Goal: Task Accomplishment & Management: Use online tool/utility

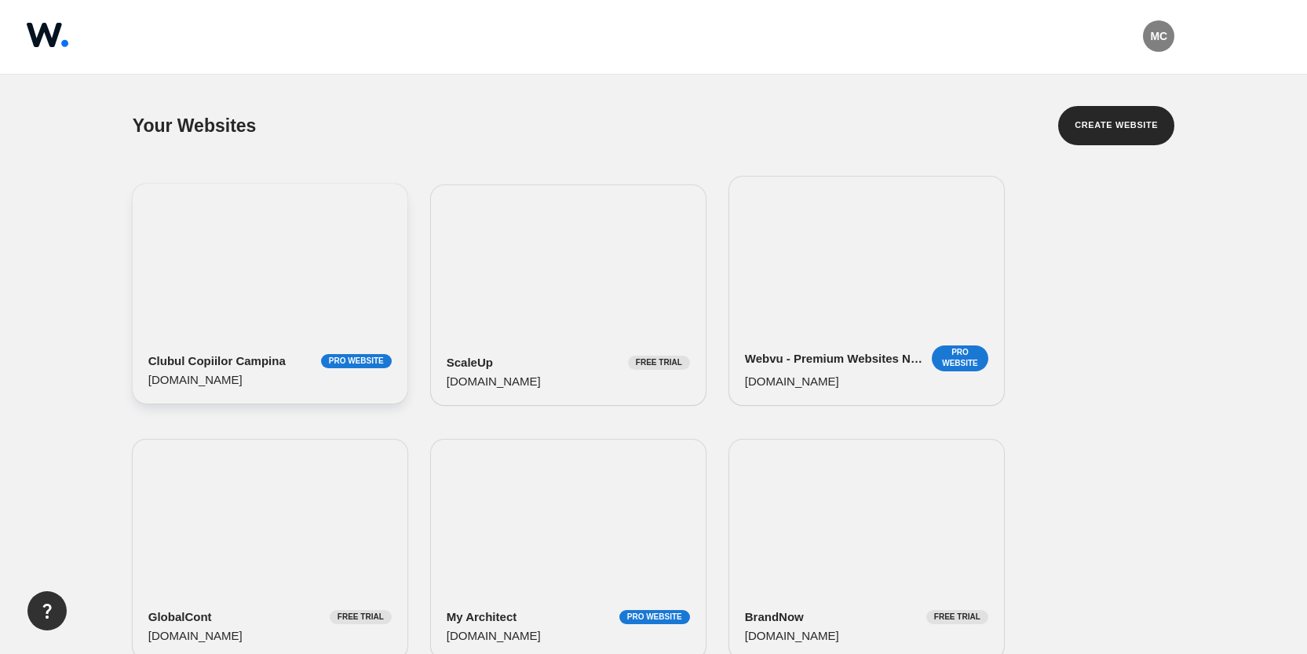
click at [257, 243] on div "Clubul Copiilor Campina Pro Website clubulcopiilorcampina.webvu.com" at bounding box center [270, 294] width 275 height 220
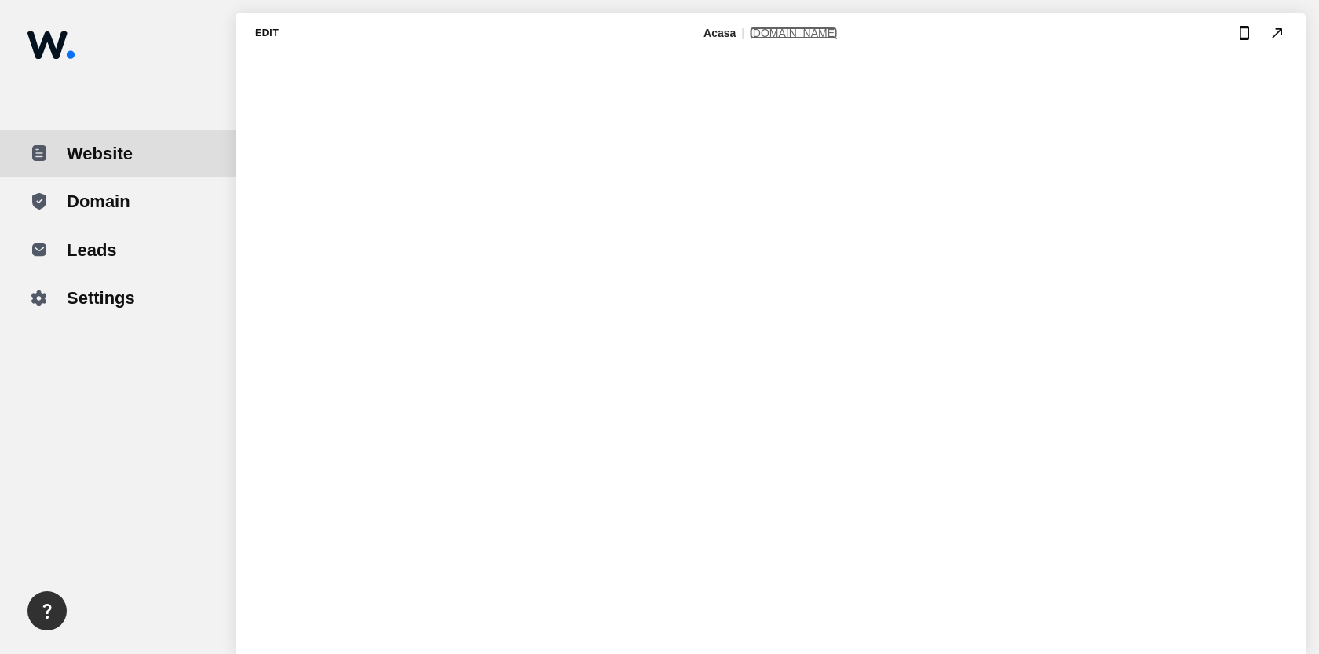
click at [768, 31] on link "[DOMAIN_NAME]" at bounding box center [794, 33] width 88 height 13
click at [34, 49] on img at bounding box center [50, 44] width 47 height 27
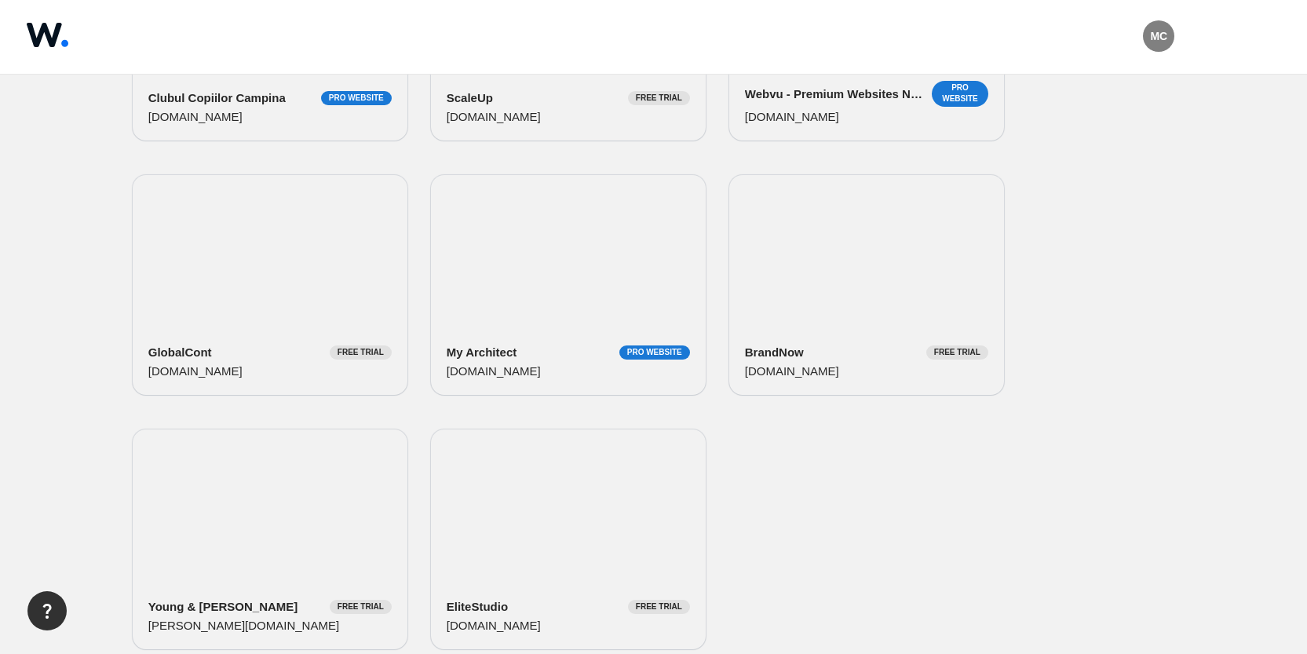
scroll to position [294, 0]
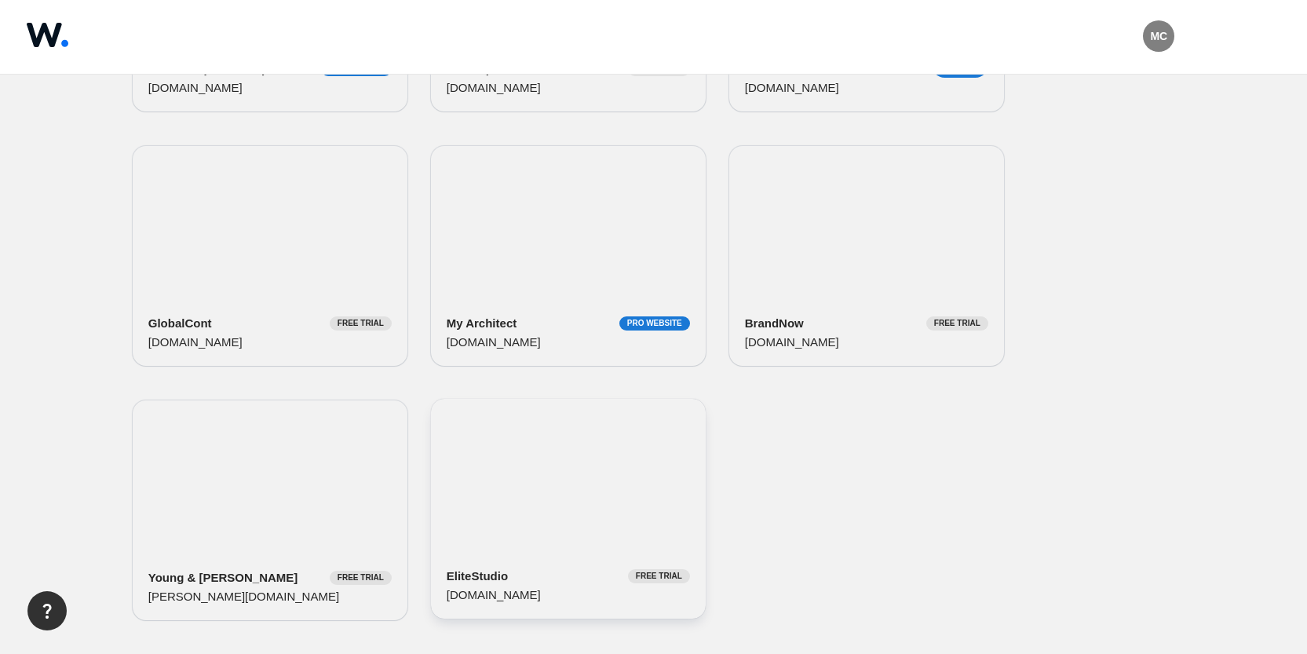
click at [569, 484] on div "EliteStudio Free Trial [DOMAIN_NAME]" at bounding box center [568, 509] width 275 height 220
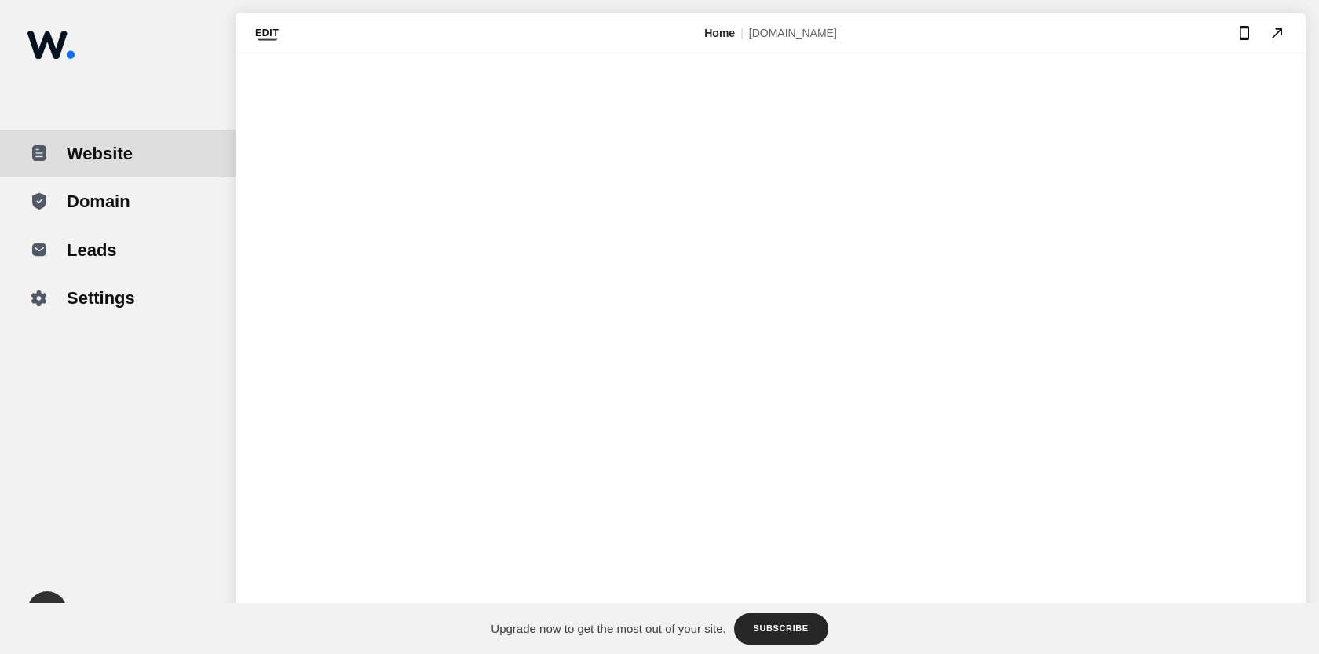
click at [265, 35] on button "Edit" at bounding box center [267, 34] width 24 height 20
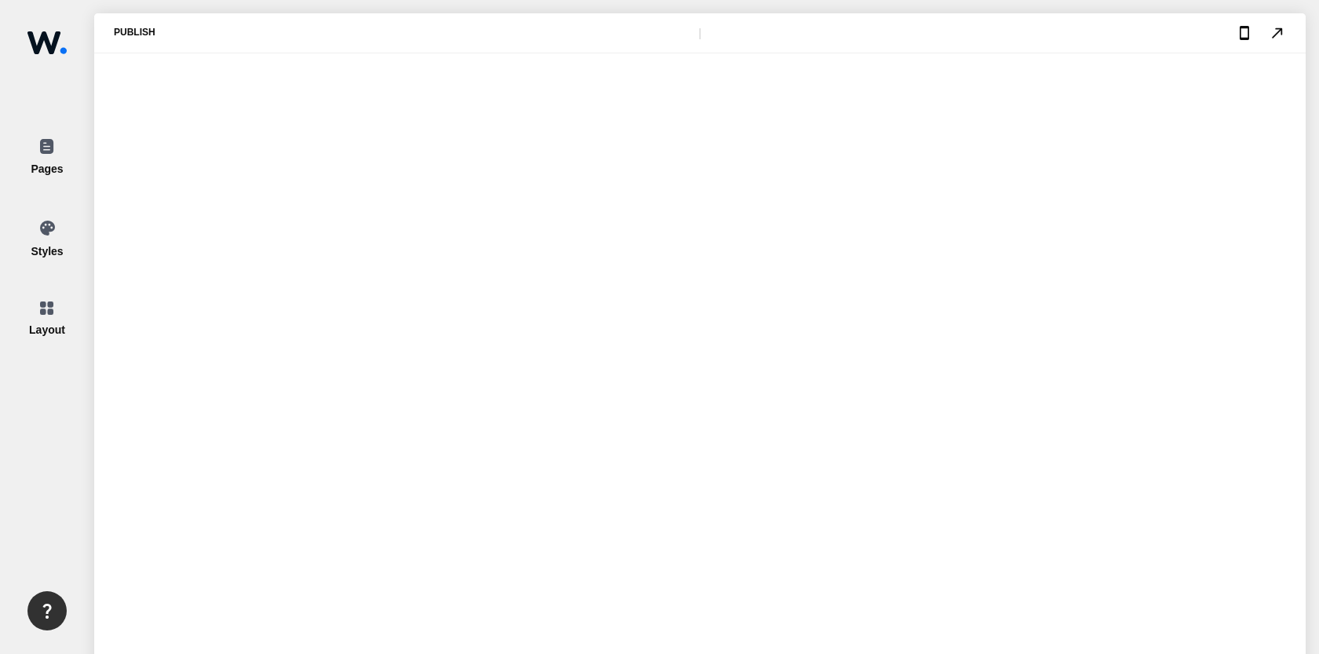
type input "1"
type input "0.21"
type input "1400"
type input "4"
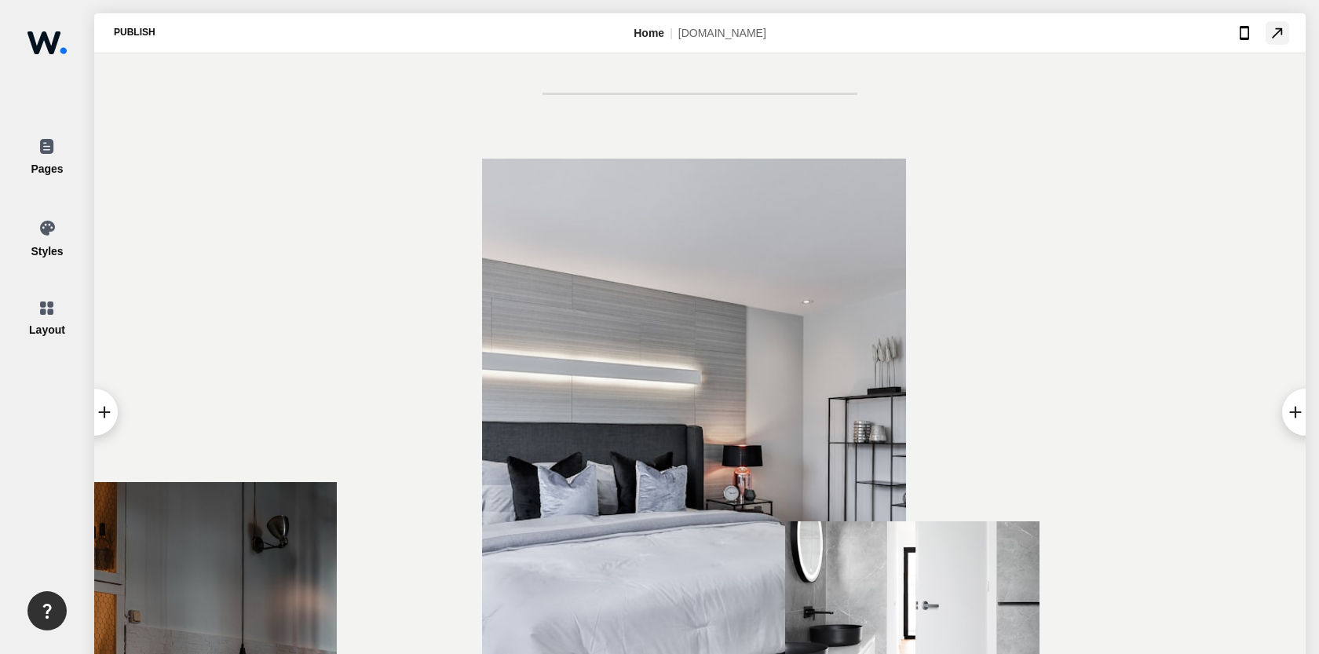
click at [1278, 26] on img at bounding box center [1276, 32] width 17 height 17
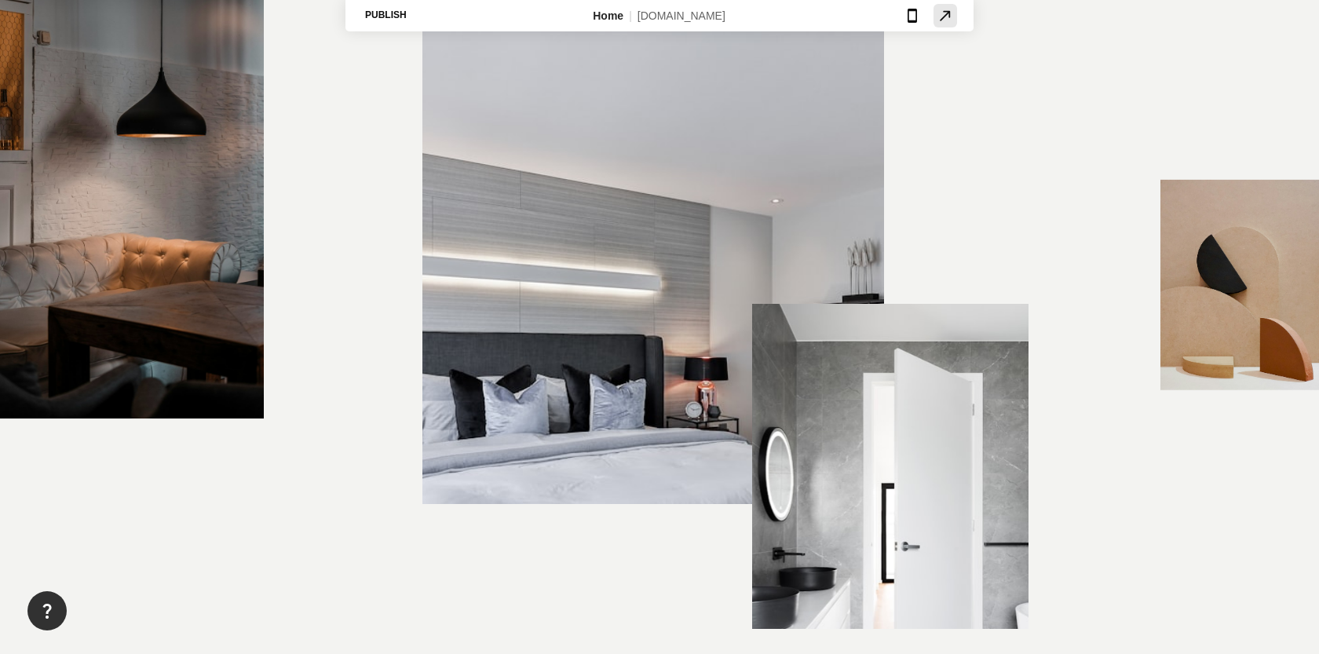
scroll to position [4598, 0]
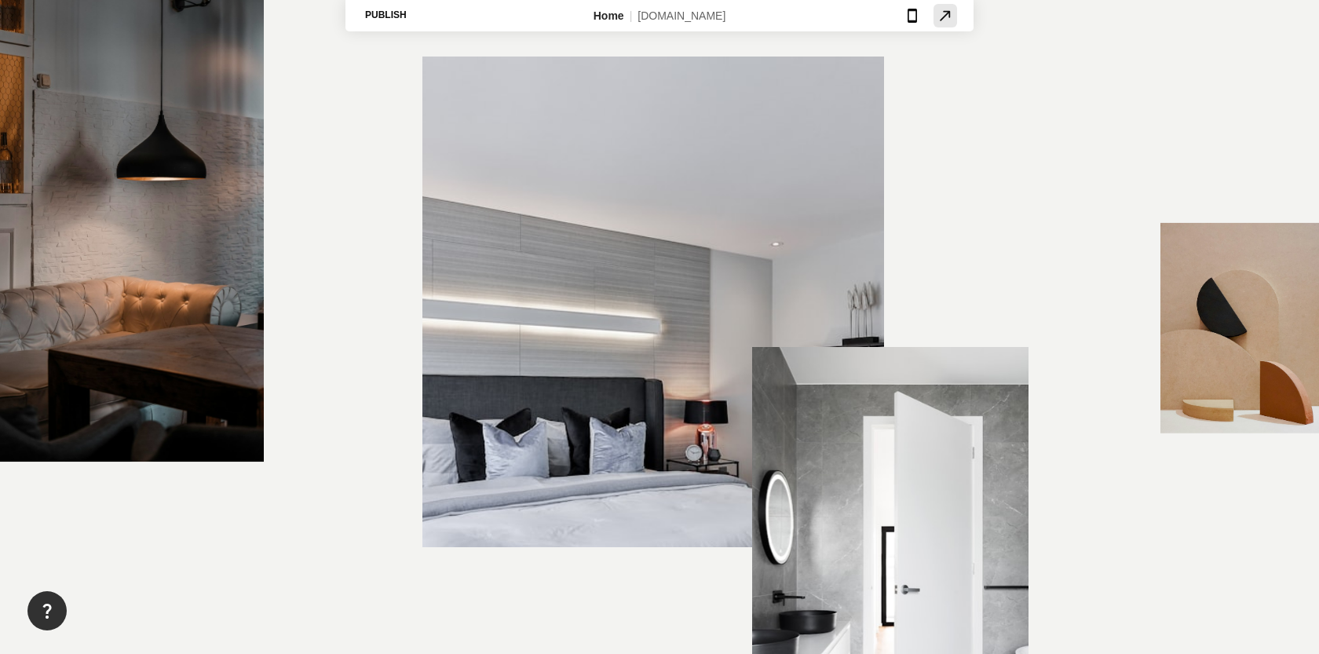
click at [938, 20] on img at bounding box center [944, 15] width 17 height 17
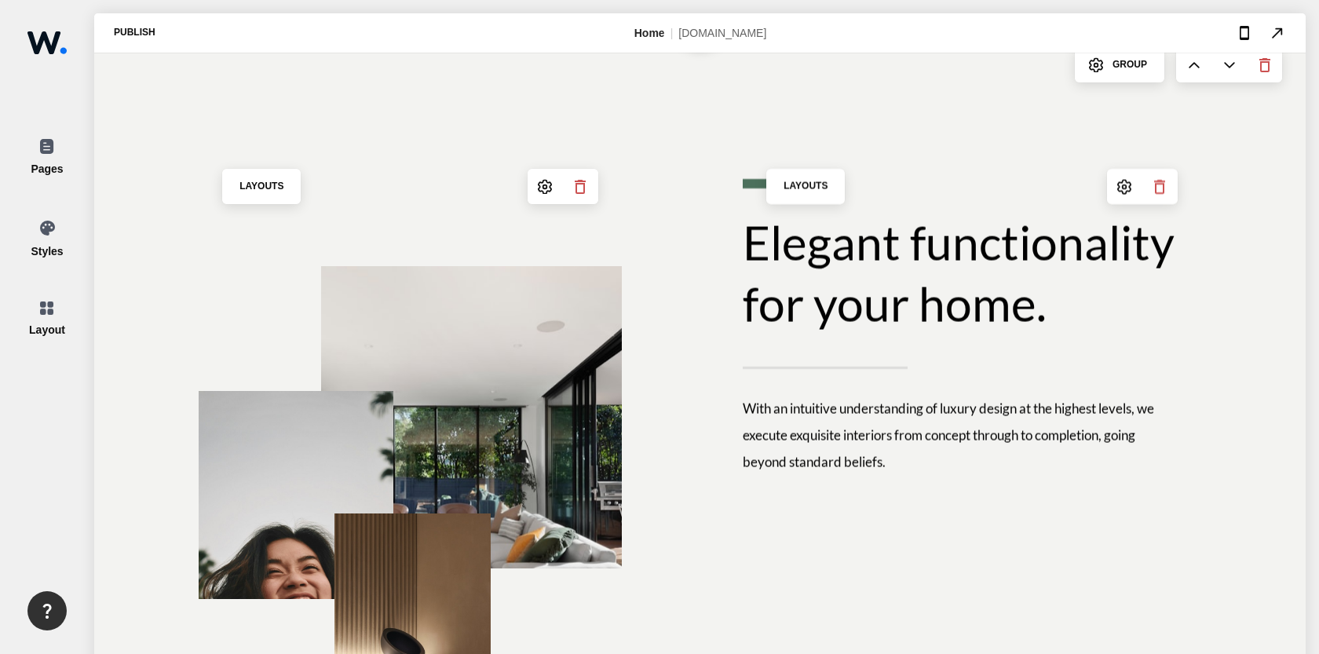
scroll to position [0, 0]
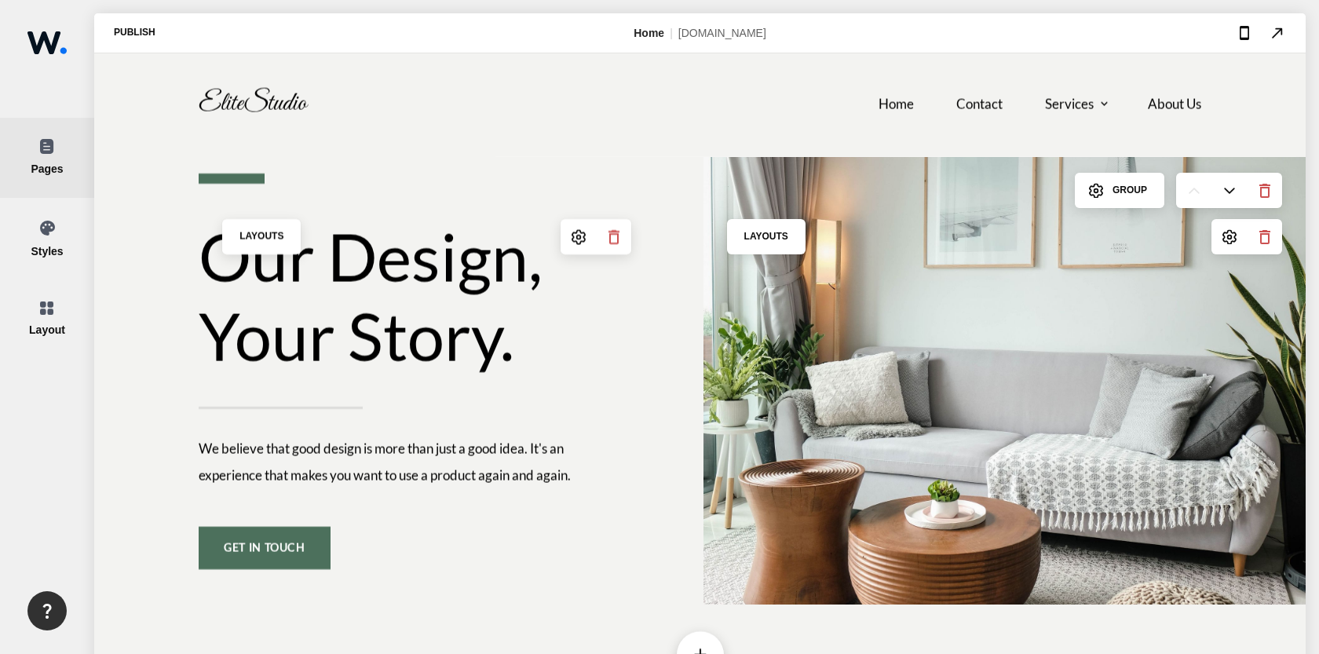
click at [78, 164] on div "Pages" at bounding box center [47, 169] width 94 height 16
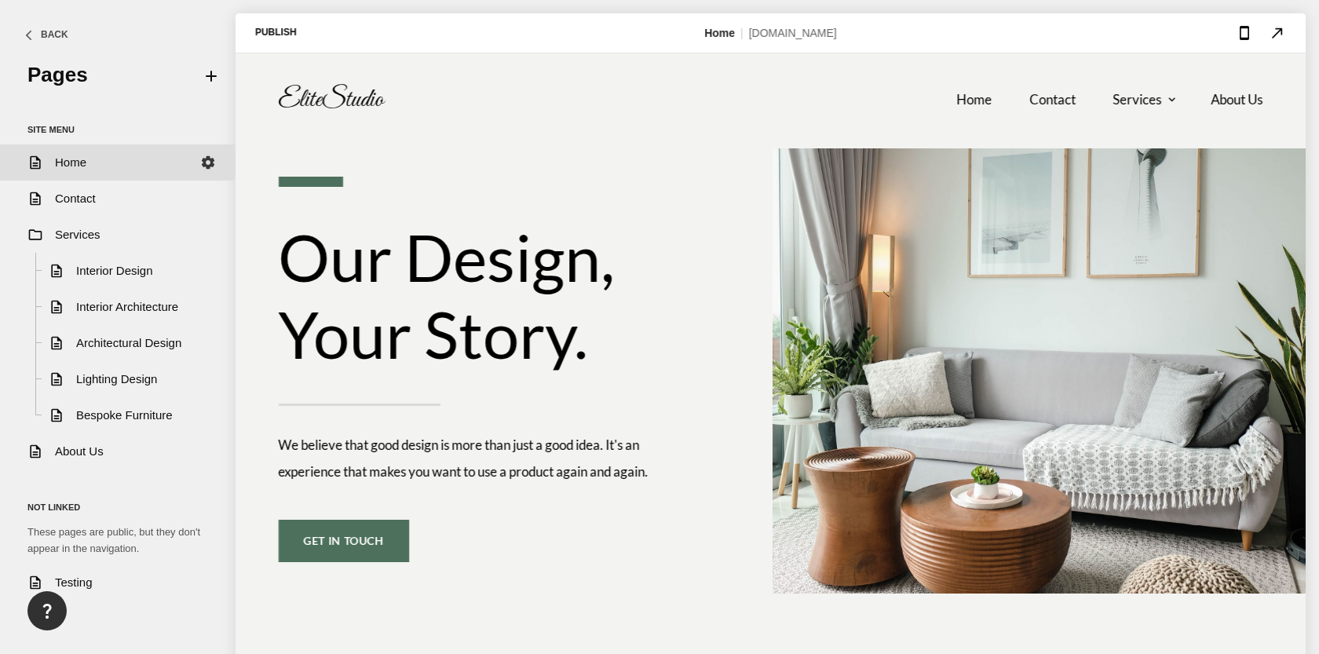
click at [49, 30] on div "Back" at bounding box center [54, 34] width 27 height 15
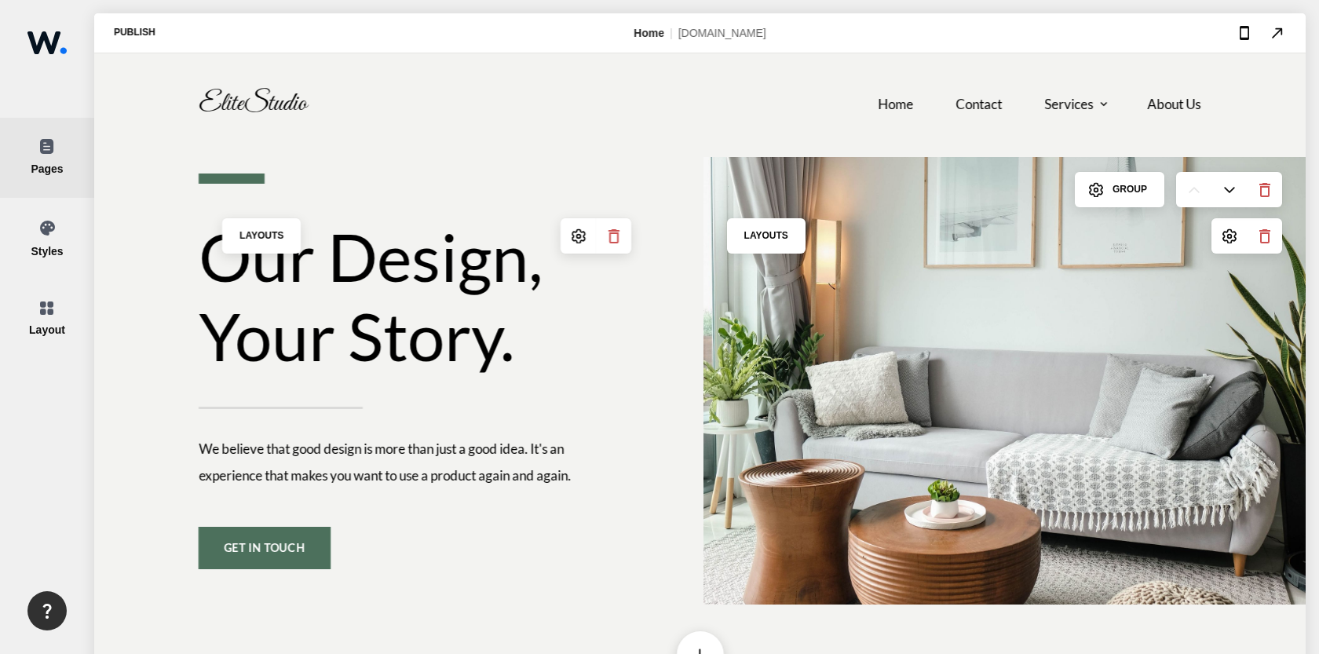
click at [61, 152] on div at bounding box center [47, 146] width 94 height 15
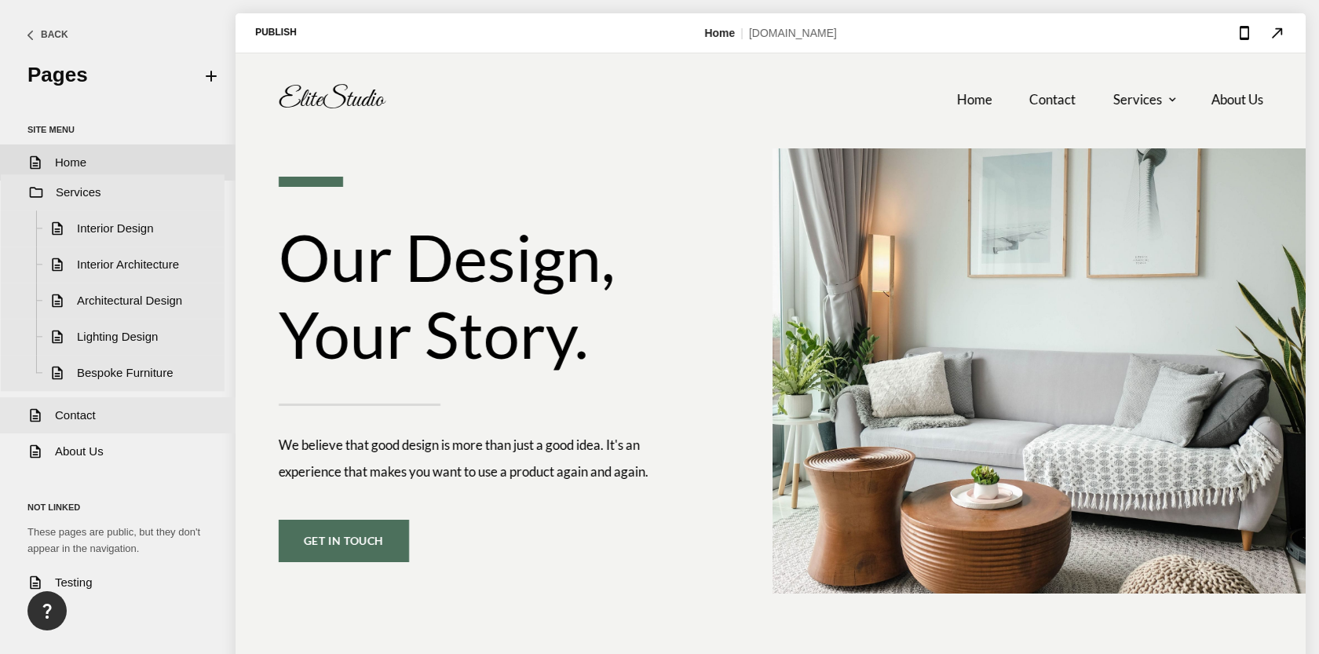
drag, startPoint x: 88, startPoint y: 238, endPoint x: 89, endPoint y: 195, distance: 42.4
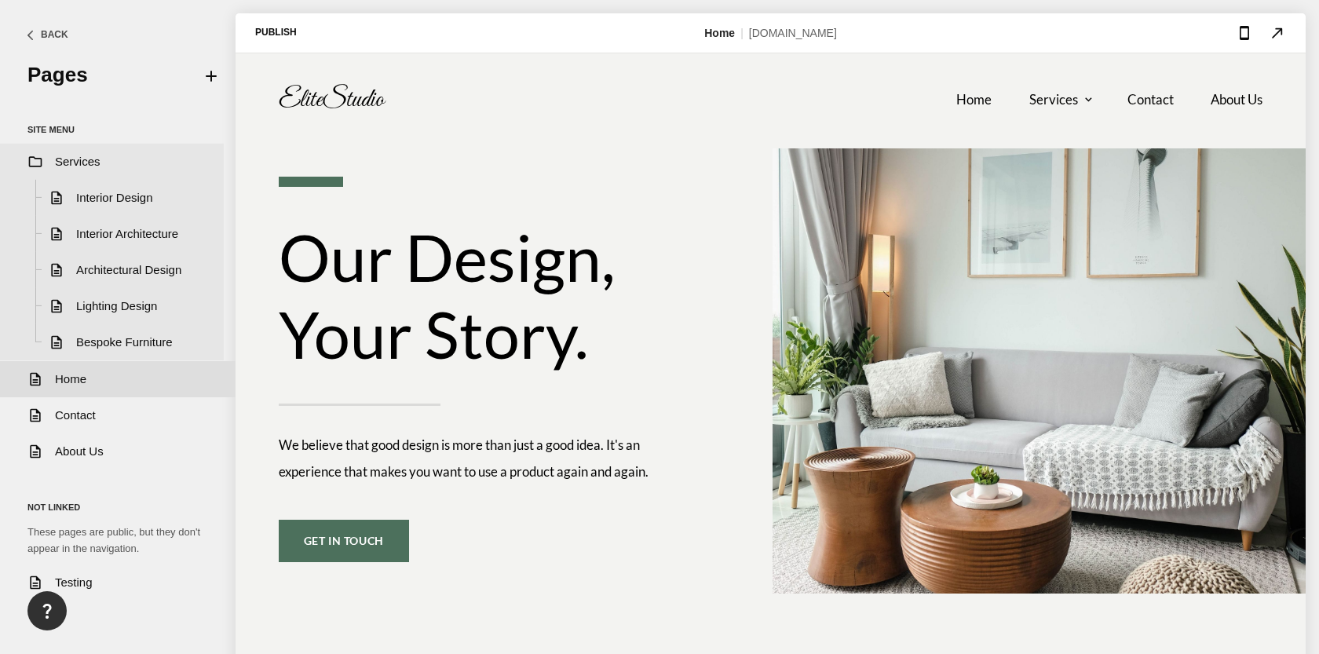
drag, startPoint x: 89, startPoint y: 195, endPoint x: 89, endPoint y: 159, distance: 36.9
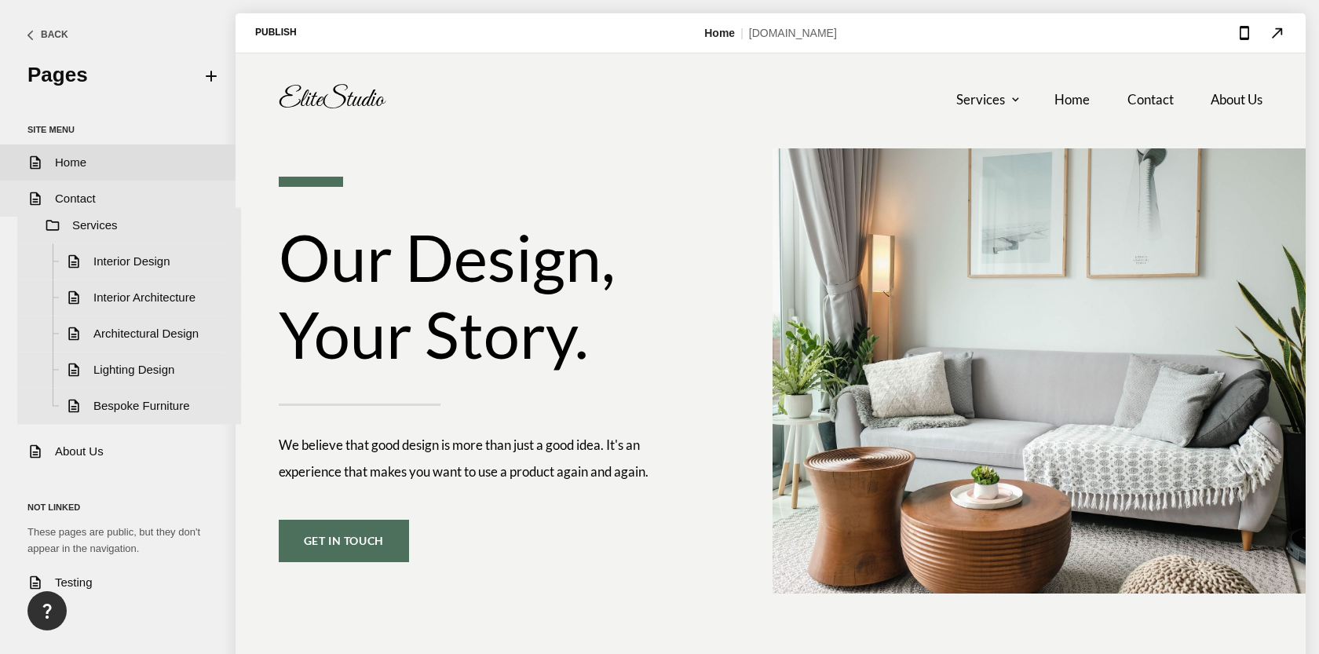
drag, startPoint x: 89, startPoint y: 161, endPoint x: 107, endPoint y: 225, distance: 66.6
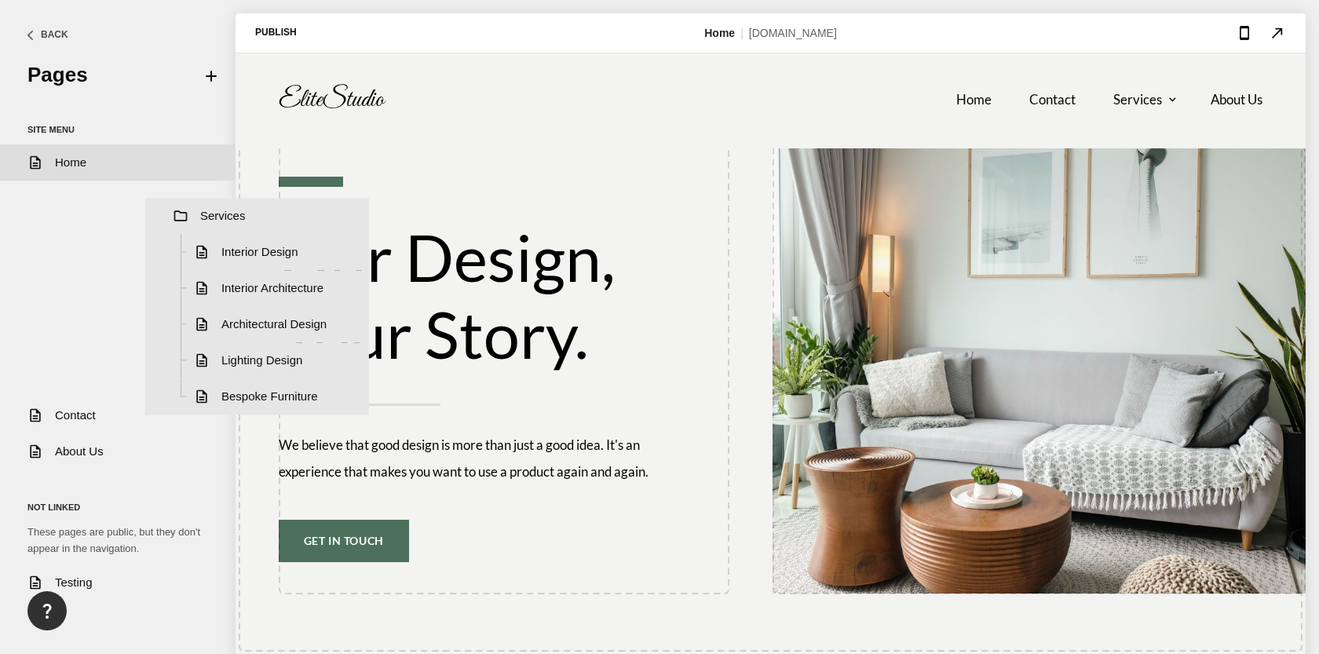
drag, startPoint x: 323, startPoint y: 286, endPoint x: 356, endPoint y: 192, distance: 99.1
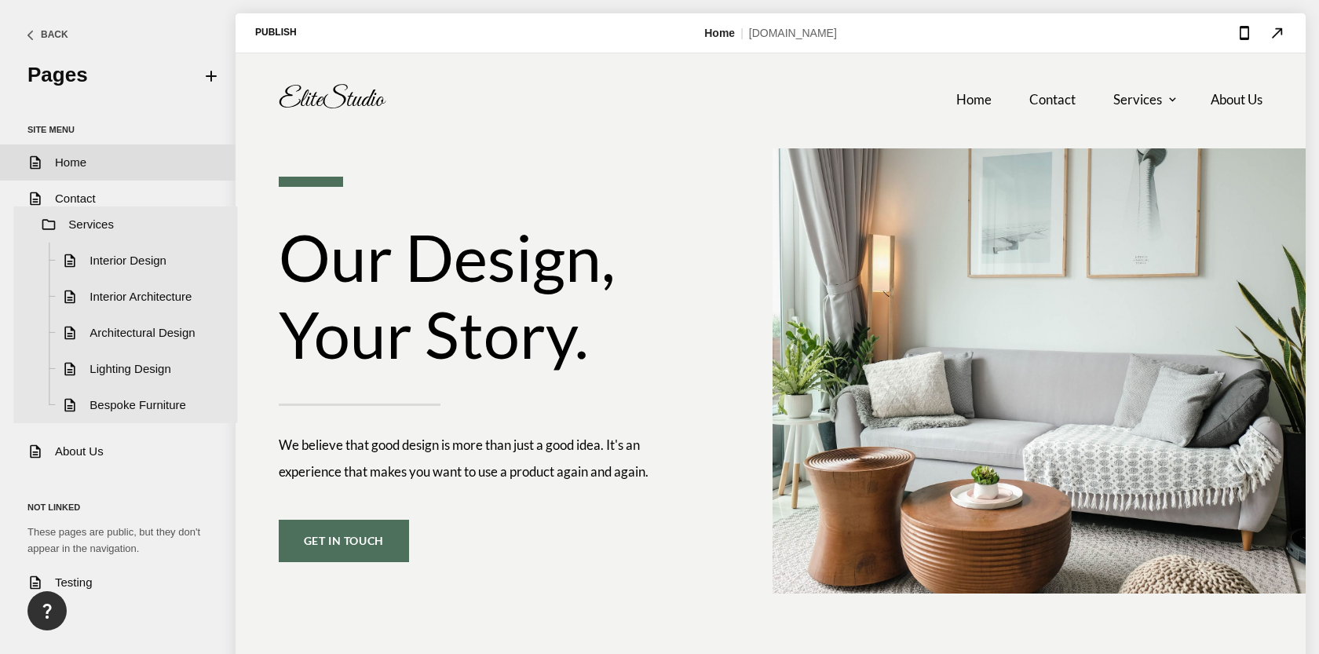
click at [100, 223] on div "folder Services settings description Interior Design settings description Inter…" at bounding box center [117, 325] width 235 height 217
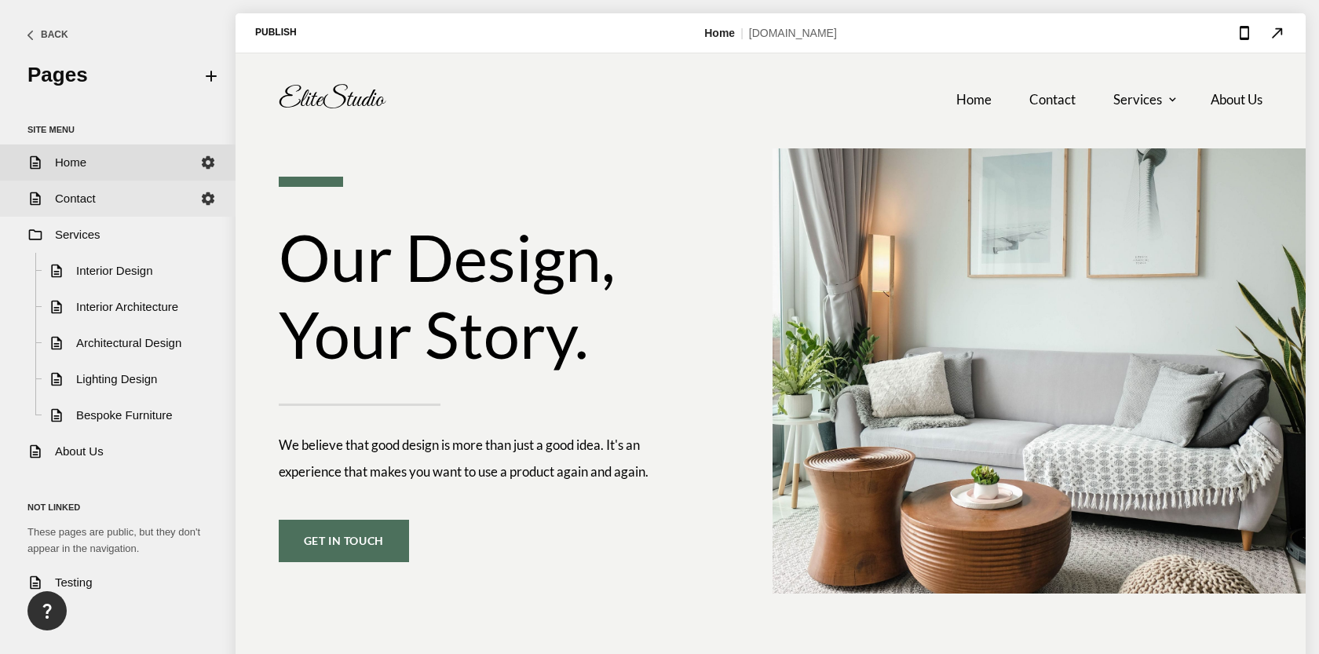
click at [86, 199] on div "Contact" at bounding box center [127, 198] width 145 height 19
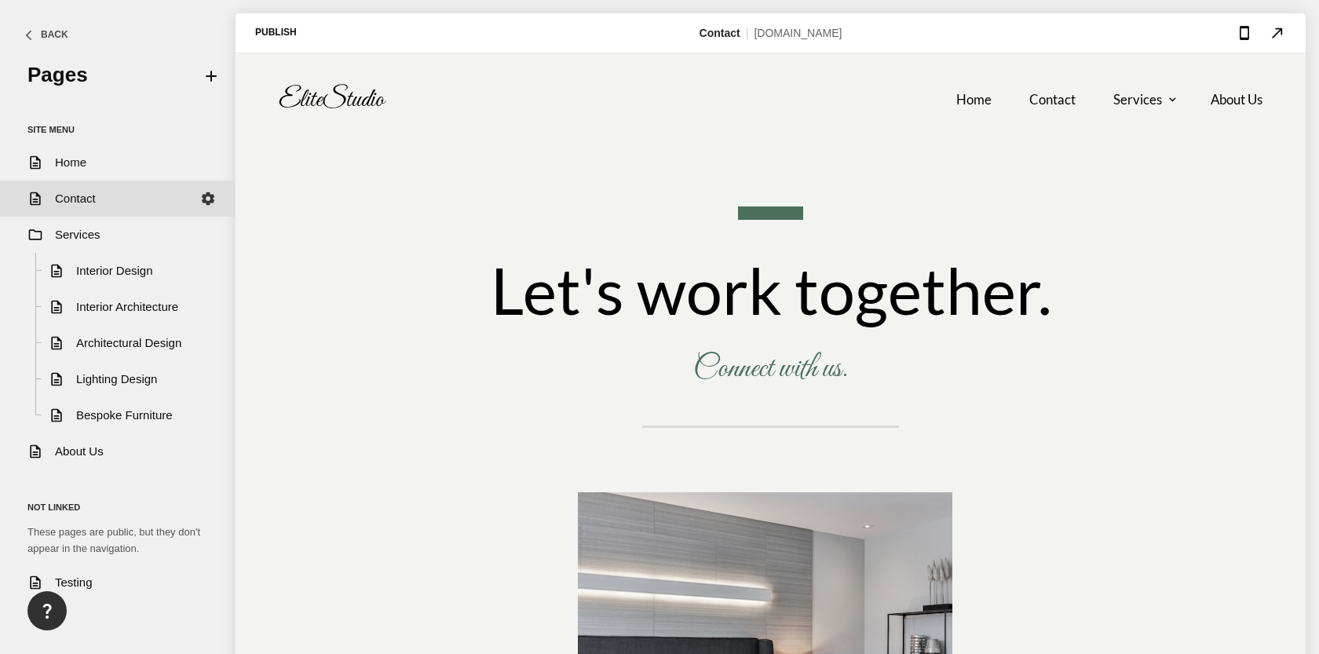
click at [53, 39] on div "Back" at bounding box center [54, 34] width 27 height 15
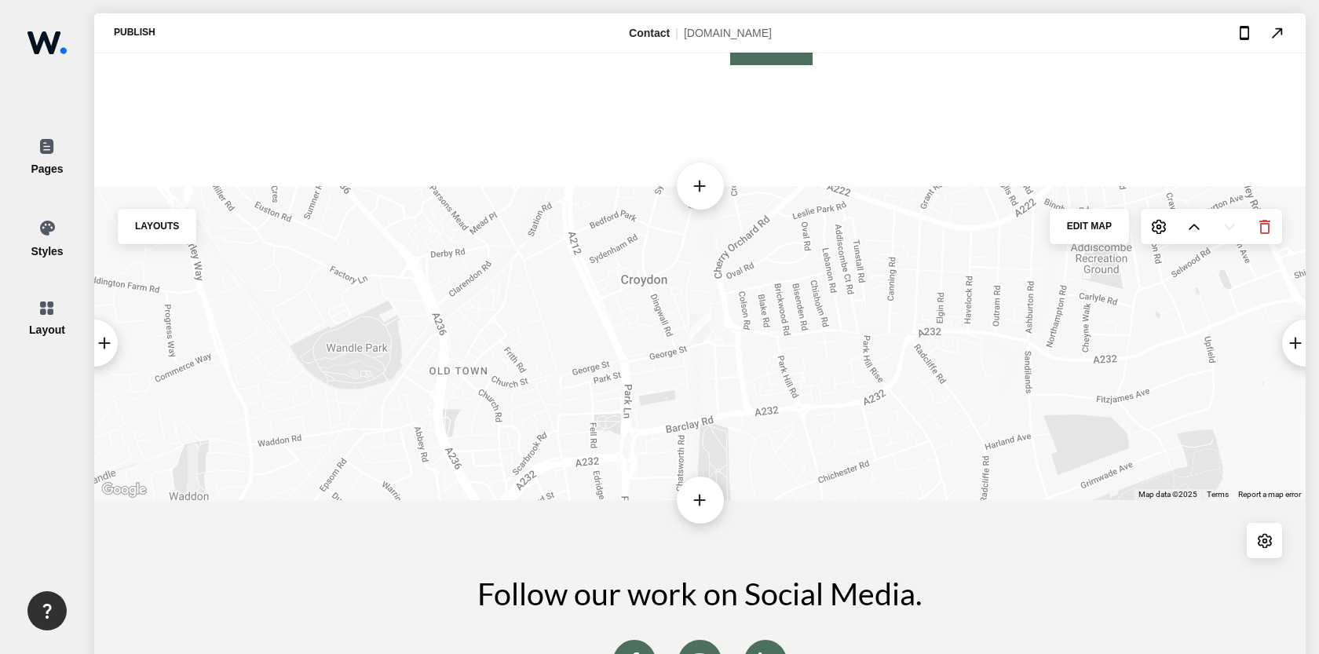
scroll to position [1716, 0]
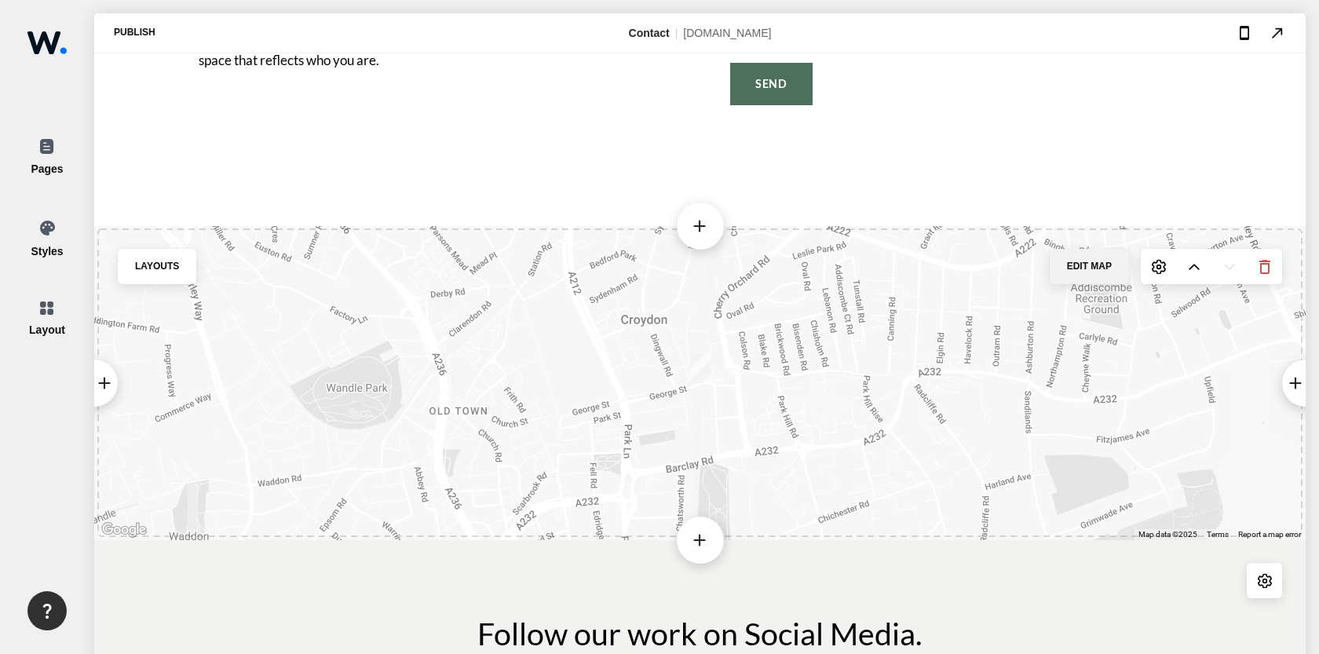
click at [1089, 263] on span "Edit Map" at bounding box center [1088, 266] width 79 height 11
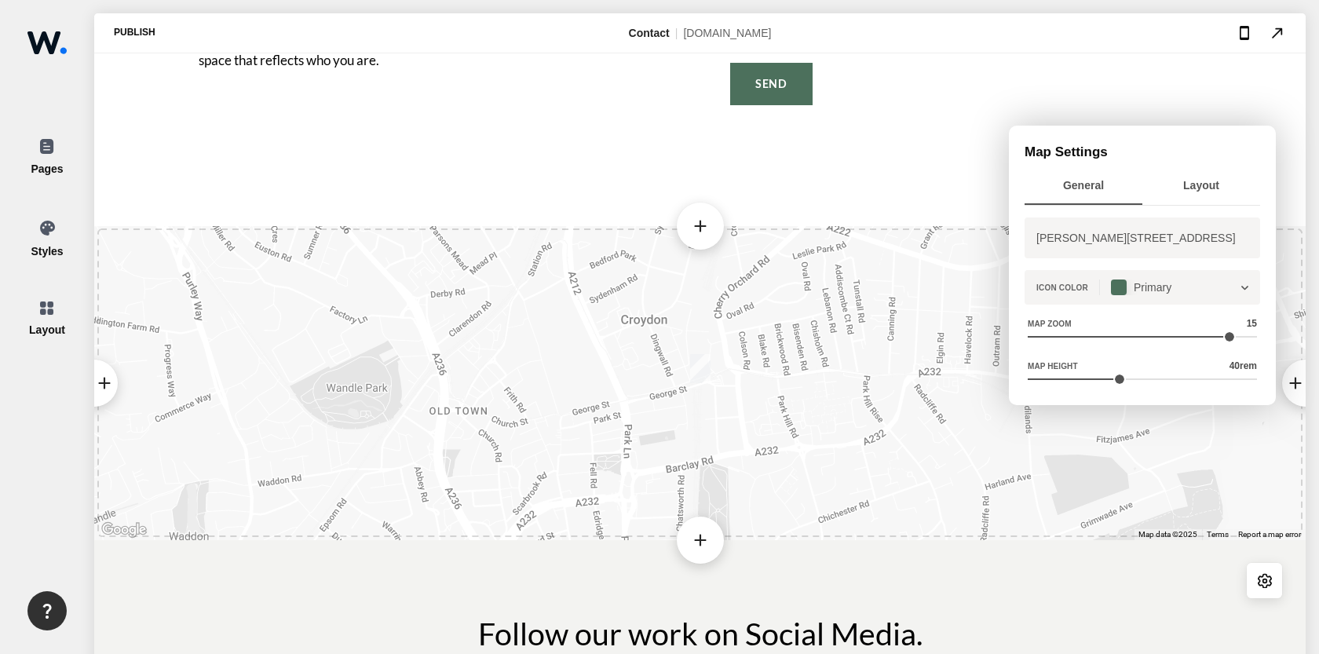
click at [1212, 183] on div "Layout" at bounding box center [1201, 185] width 118 height 36
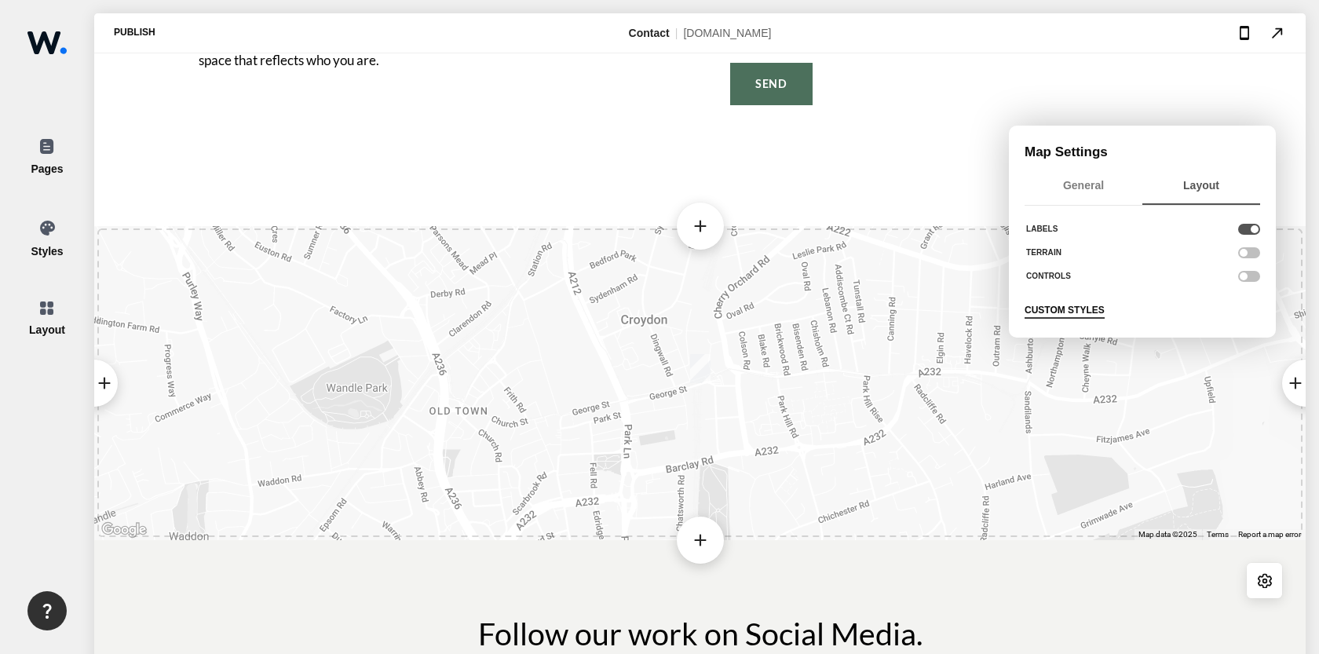
click at [1084, 313] on div "Custom Styles" at bounding box center [1064, 310] width 80 height 21
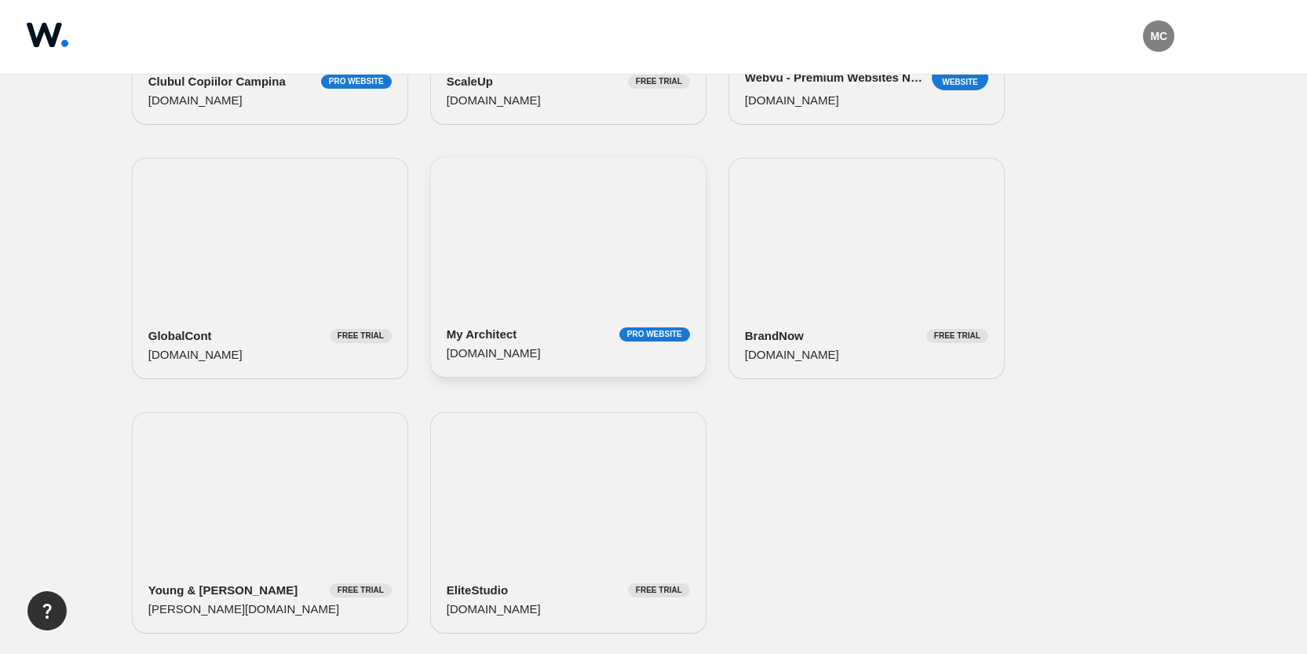
scroll to position [294, 0]
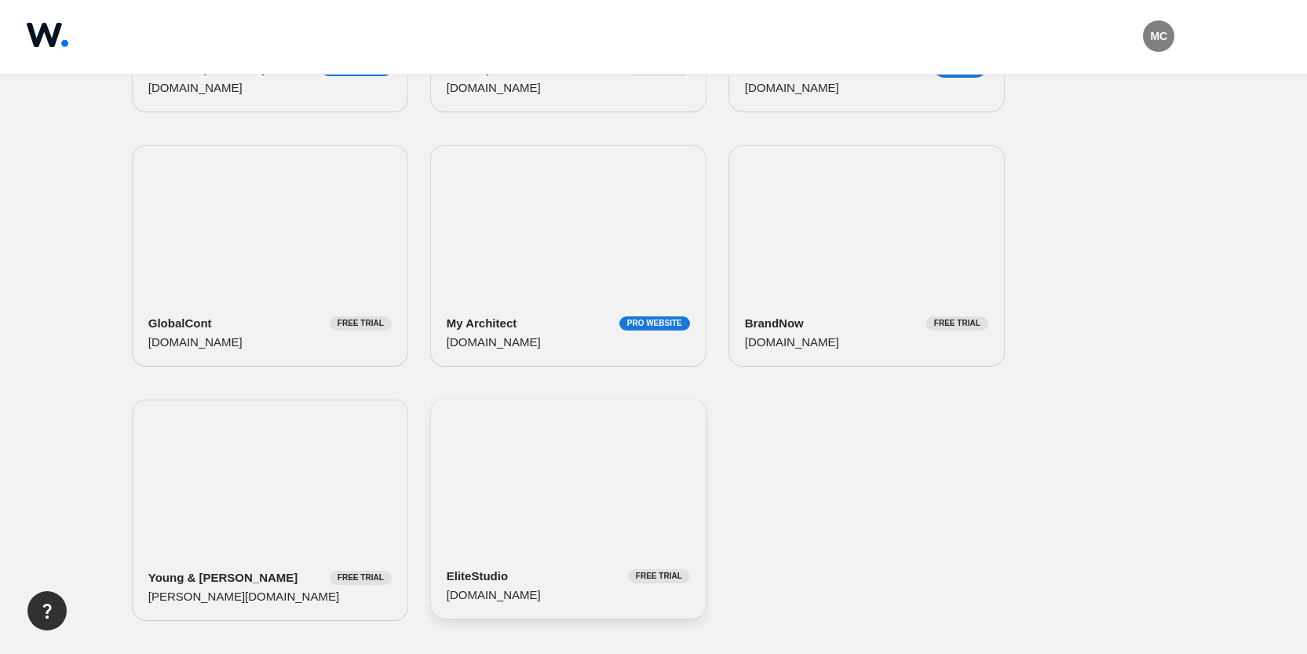
click at [579, 462] on div "EliteStudio Free Trial [DOMAIN_NAME]" at bounding box center [568, 509] width 275 height 220
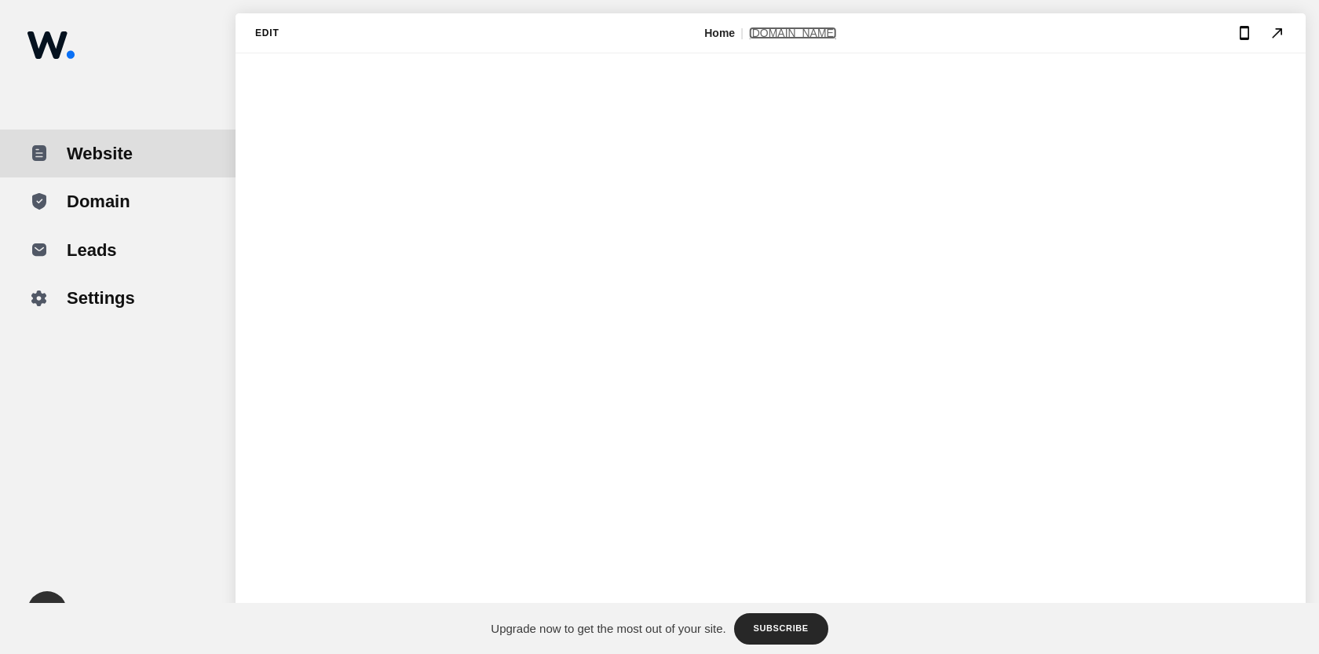
click at [781, 27] on link "[DOMAIN_NAME]" at bounding box center [793, 33] width 88 height 13
